Goal: Navigation & Orientation: Find specific page/section

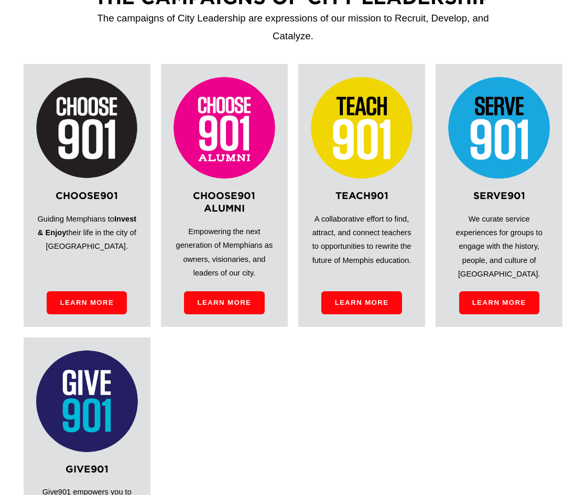
scroll to position [538, 0]
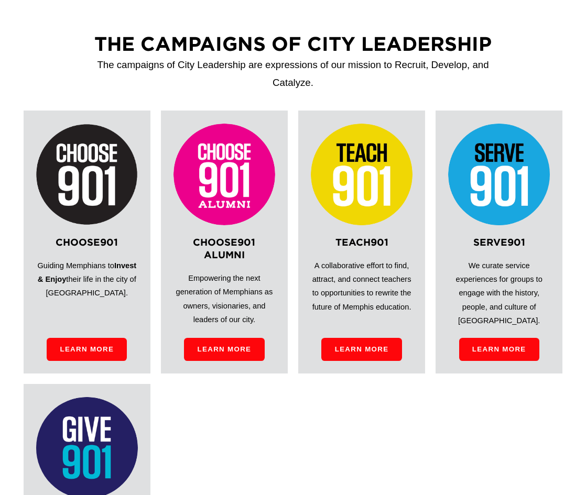
click at [77, 134] on img at bounding box center [87, 175] width 102 height 102
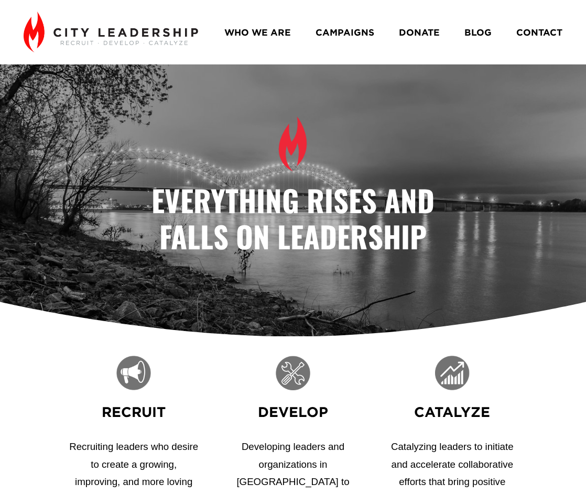
scroll to position [0, 0]
click at [278, 34] on link "WHO WE ARE" at bounding box center [257, 32] width 67 height 18
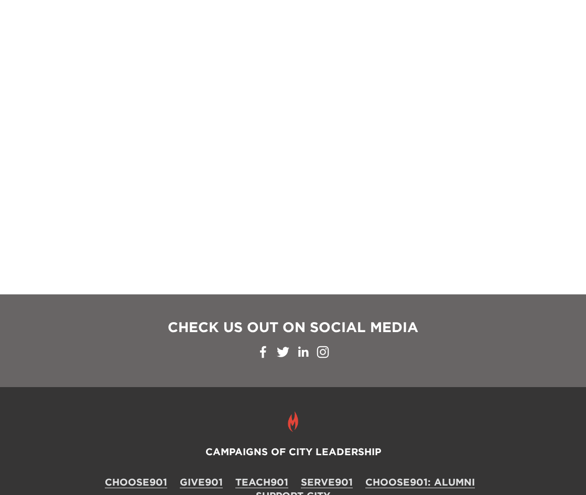
scroll to position [843, 0]
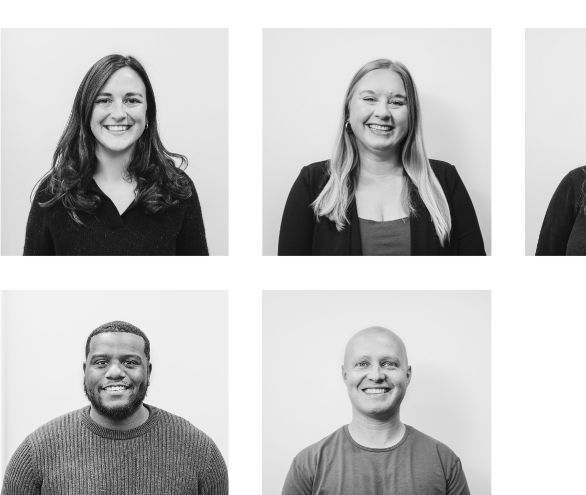
click at [42, 367] on link "about me" at bounding box center [83, 381] width 83 height 28
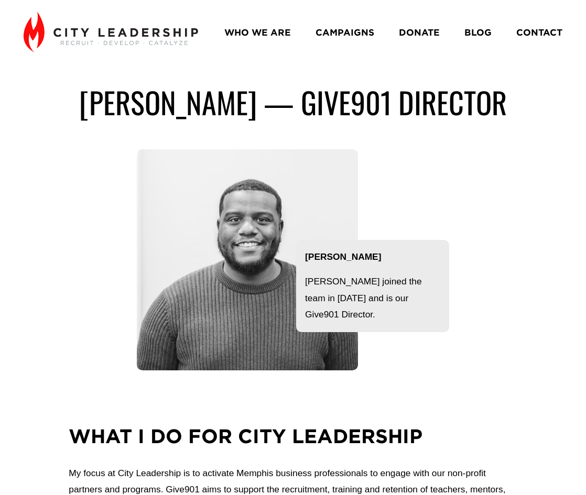
click at [262, 27] on link "WHO WE ARE" at bounding box center [257, 32] width 67 height 18
